Goal: Task Accomplishment & Management: Use online tool/utility

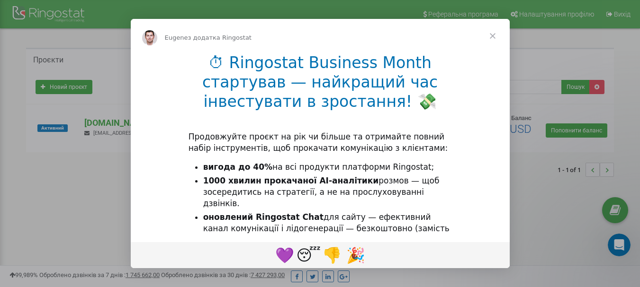
click at [497, 34] on span "Закрити" at bounding box center [492, 36] width 34 height 34
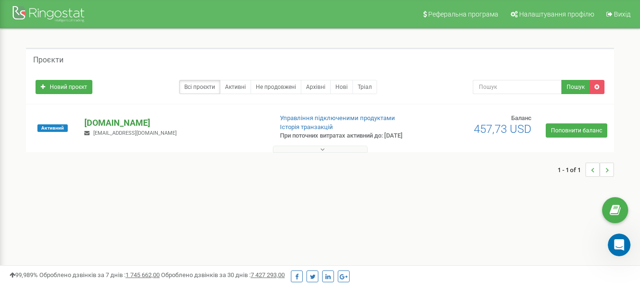
click at [103, 121] on p "[DOMAIN_NAME]" at bounding box center [174, 123] width 180 height 12
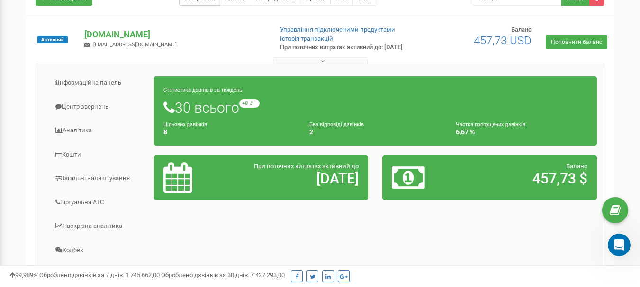
scroll to position [142, 0]
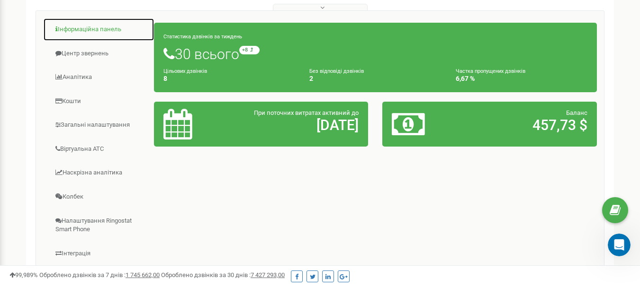
click at [95, 38] on link "Інформаційна панель" at bounding box center [98, 29] width 111 height 23
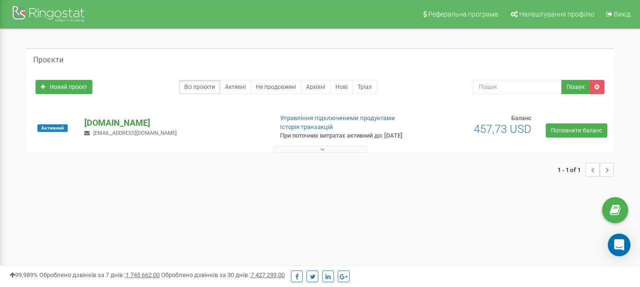
click at [114, 122] on p "[DOMAIN_NAME]" at bounding box center [174, 123] width 180 height 12
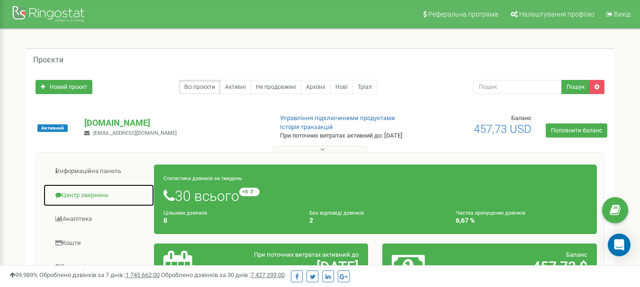
click at [82, 205] on link "Центр звернень" at bounding box center [98, 195] width 111 height 23
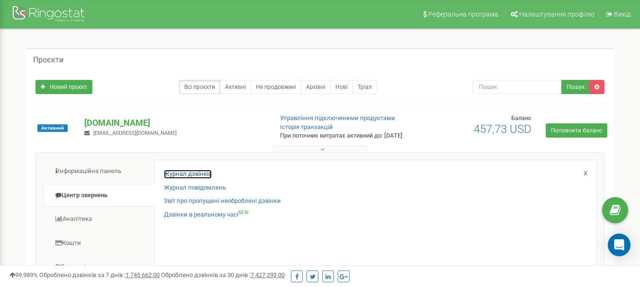
click at [193, 179] on link "Журнал дзвінків" at bounding box center [188, 174] width 48 height 9
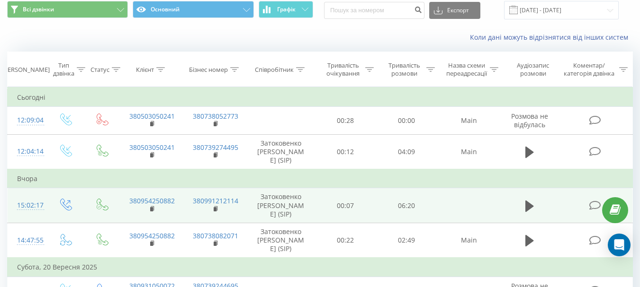
scroll to position [47, 0]
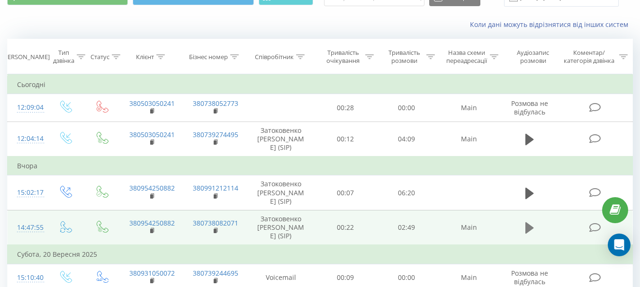
click at [529, 223] on icon at bounding box center [529, 228] width 9 height 11
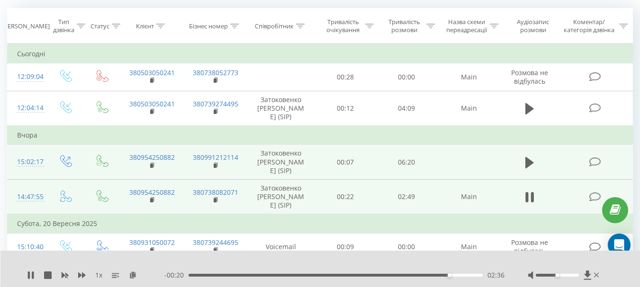
scroll to position [95, 0]
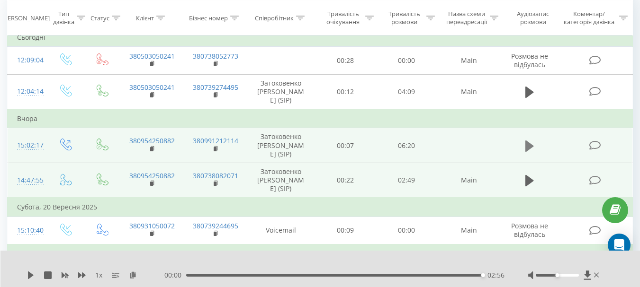
click at [535, 139] on button at bounding box center [529, 146] width 14 height 14
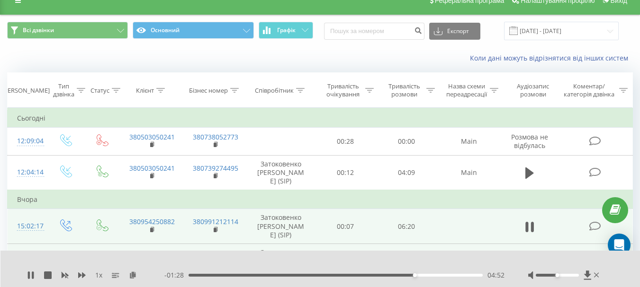
scroll to position [0, 0]
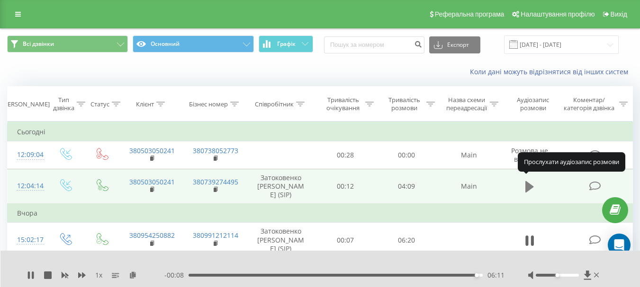
click at [529, 182] on icon at bounding box center [529, 186] width 9 height 11
